Goal: Navigation & Orientation: Find specific page/section

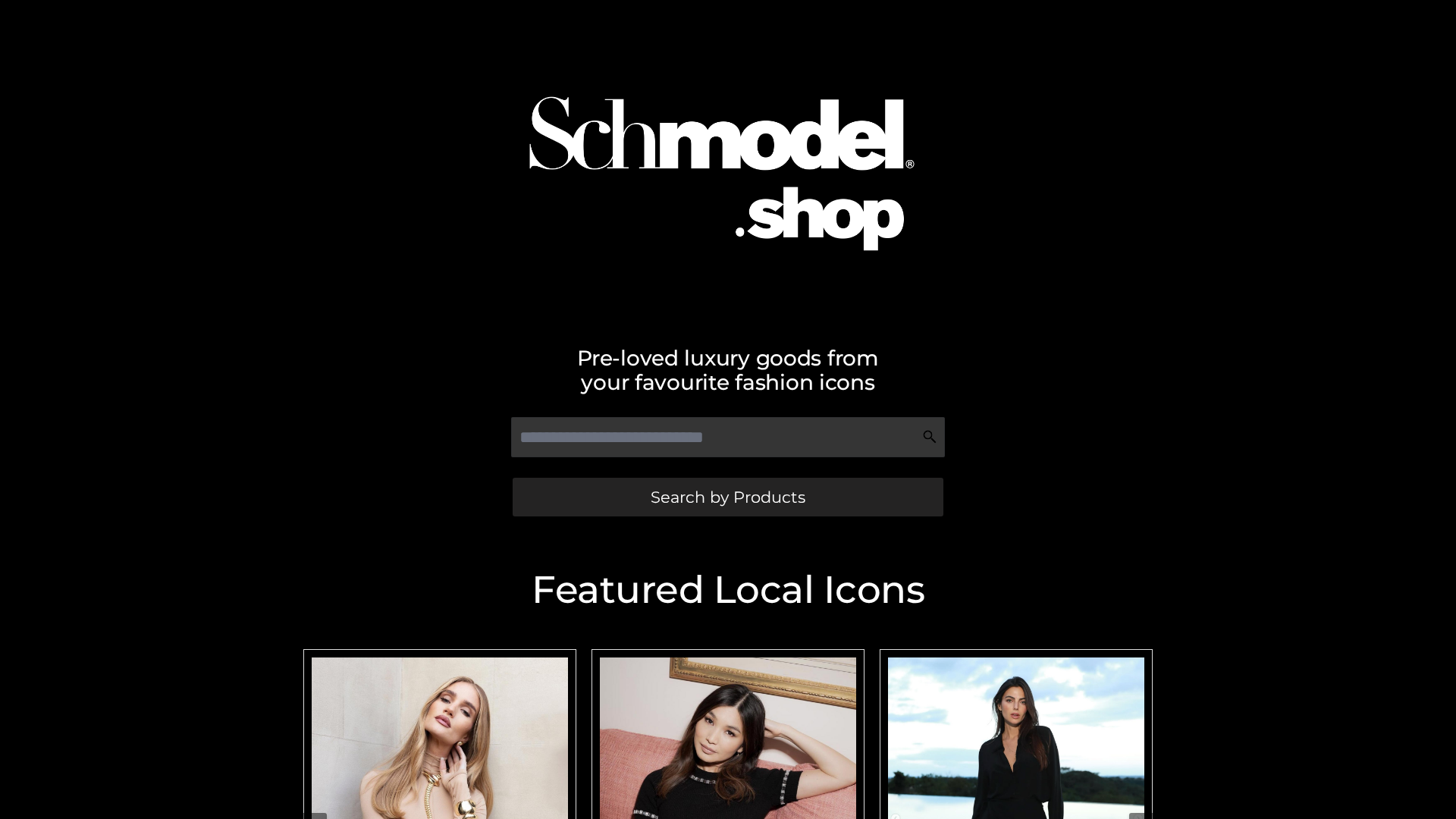
click at [727, 497] on span "Search by Products" at bounding box center [728, 497] width 154 height 16
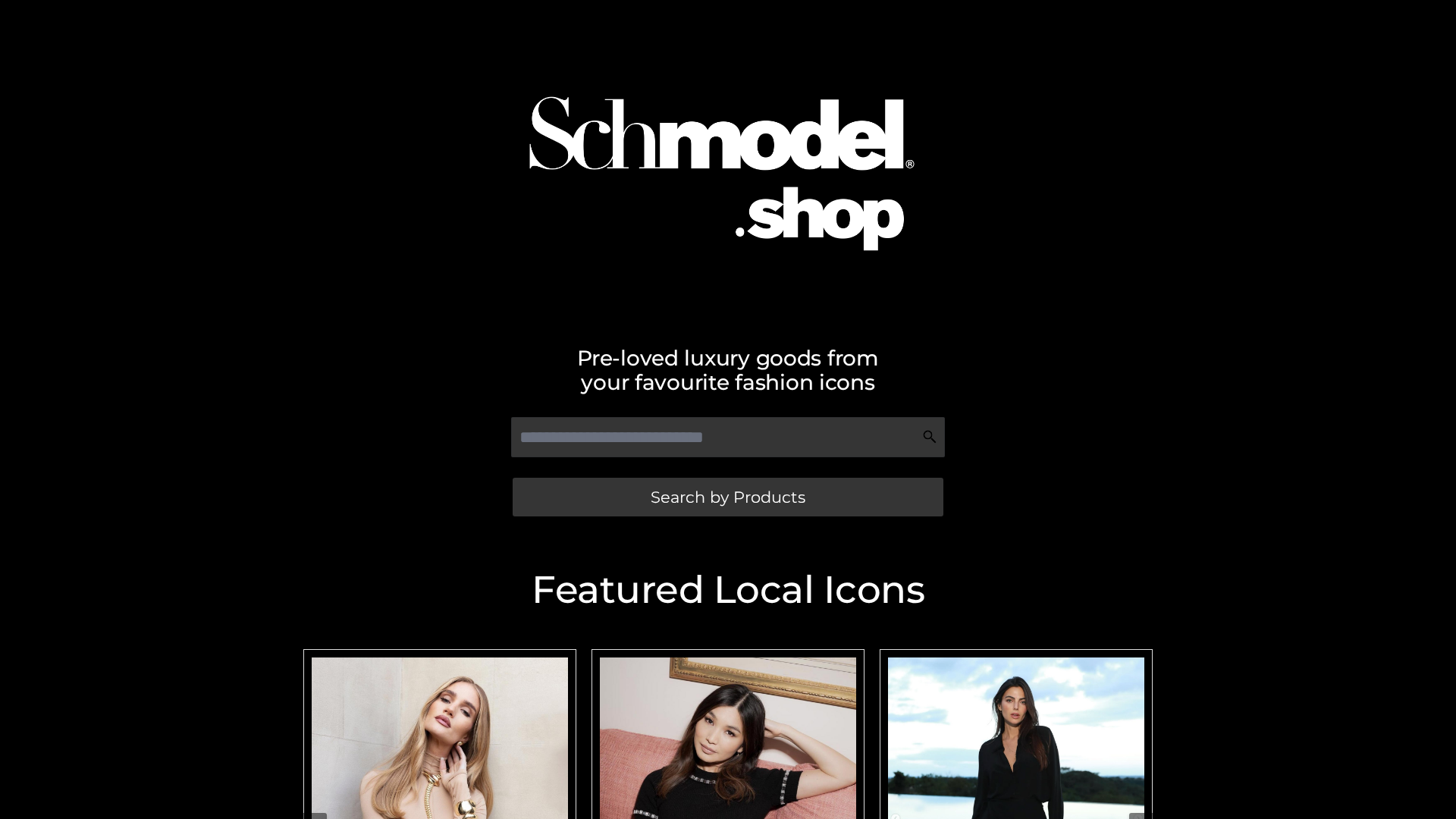
click at [727, 497] on span "Search by Products" at bounding box center [728, 497] width 154 height 16
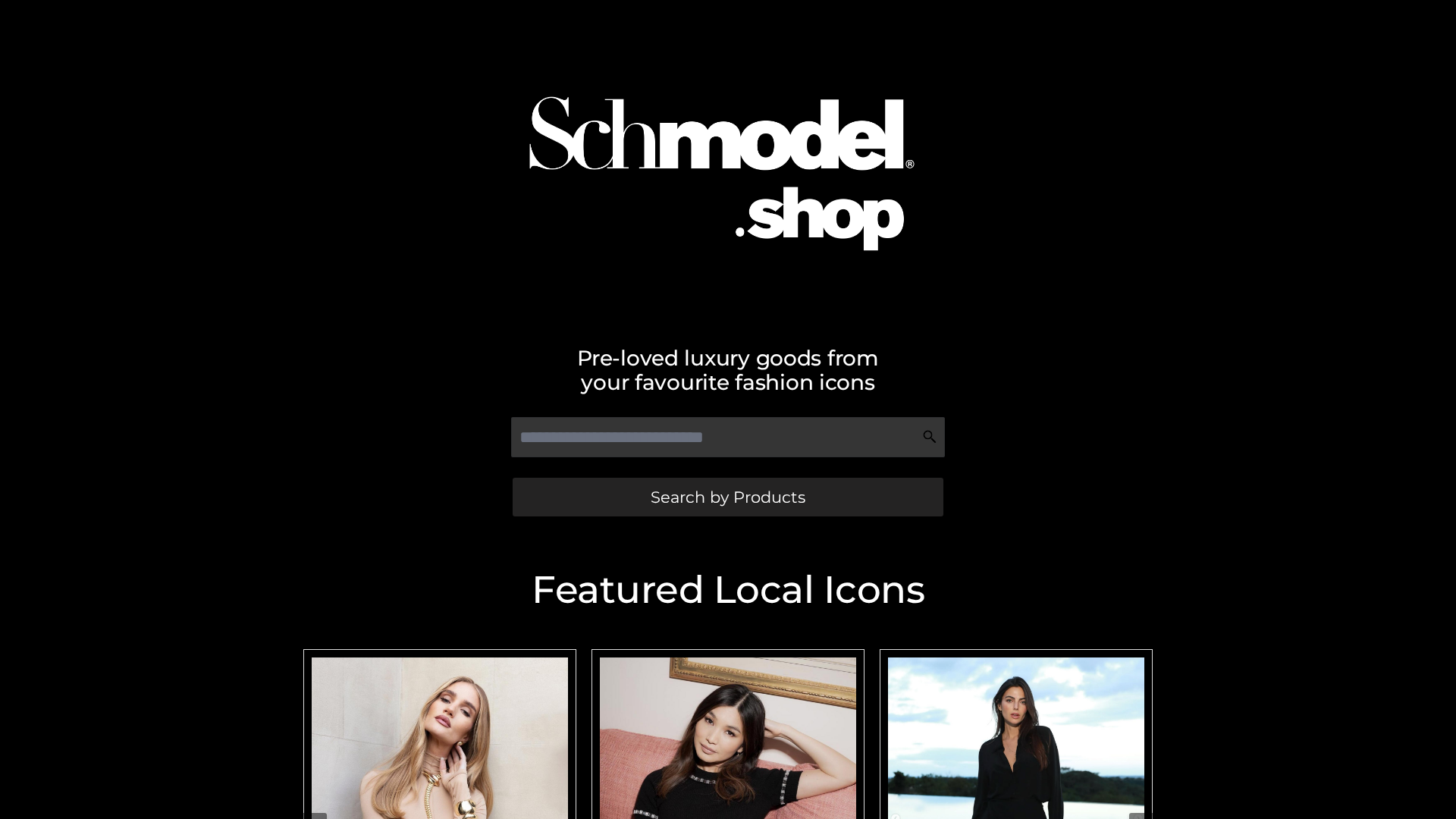
click at [727, 497] on span "Search by Products" at bounding box center [728, 497] width 154 height 16
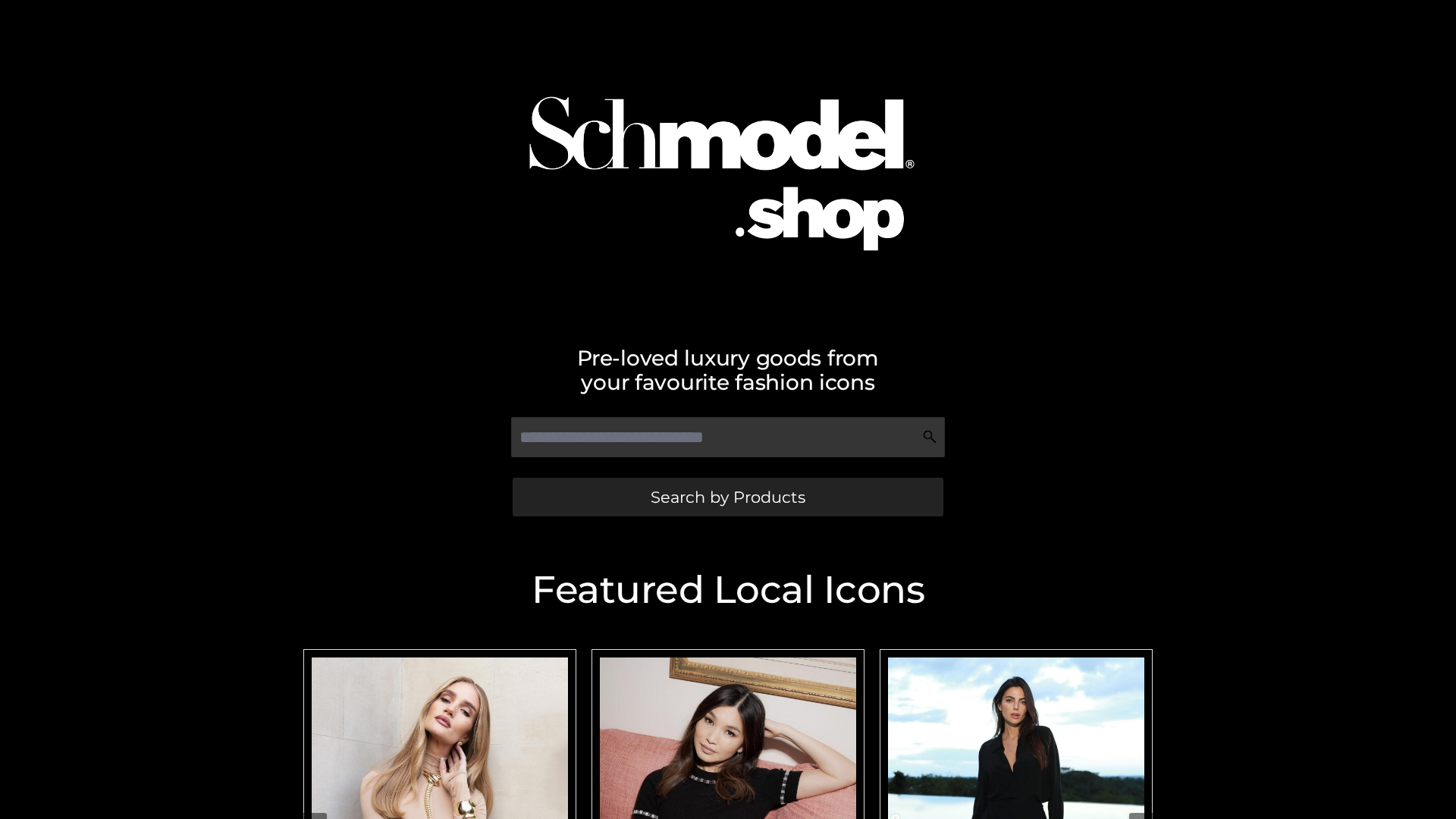
click at [727, 497] on span "Search by Products" at bounding box center [728, 497] width 154 height 16
